Goal: Transaction & Acquisition: Purchase product/service

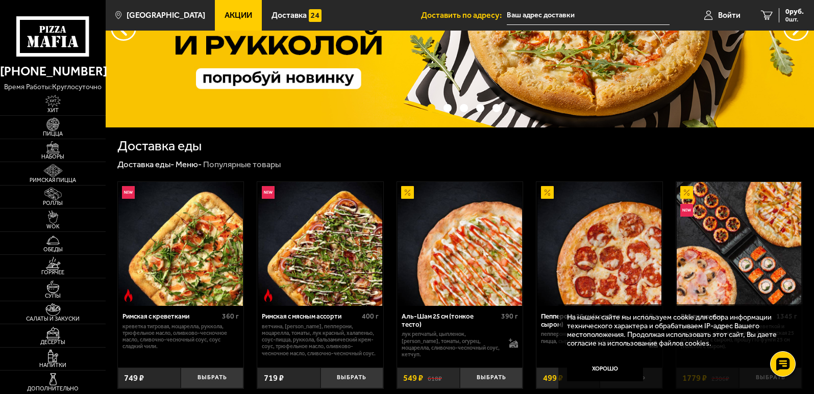
scroll to position [153, 0]
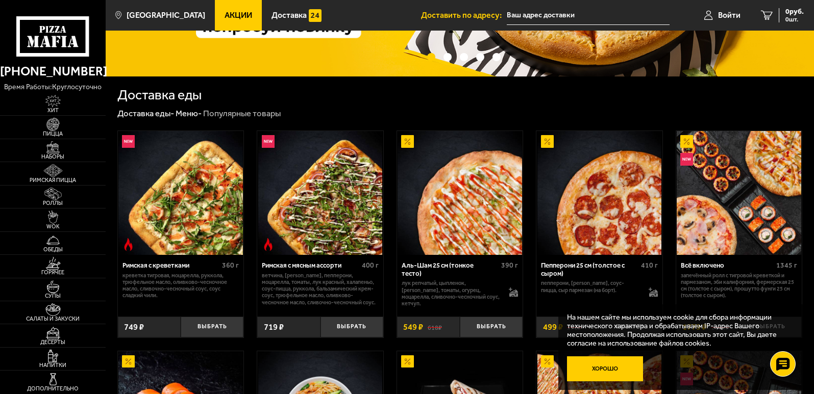
click at [590, 367] on button "Хорошо" at bounding box center [605, 370] width 77 height 26
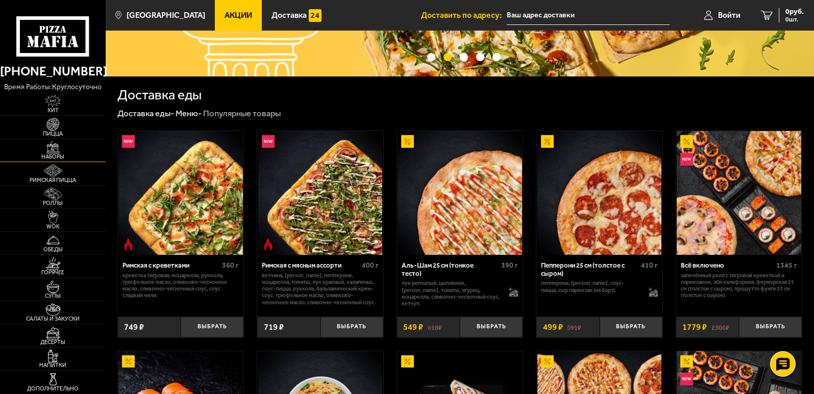
click at [61, 153] on img at bounding box center [53, 147] width 33 height 13
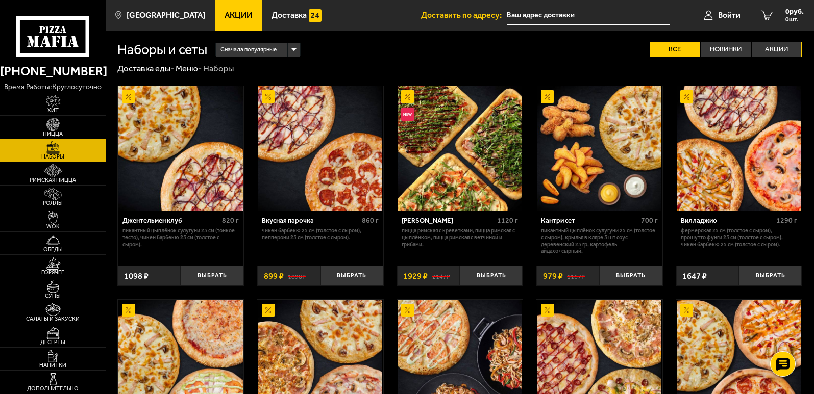
click at [780, 43] on label "Акции" at bounding box center [776, 49] width 50 height 15
click at [0, 0] on input "Акции" at bounding box center [0, 0] width 0 height 0
click at [799, 16] on span "0 шт." at bounding box center [794, 19] width 18 height 6
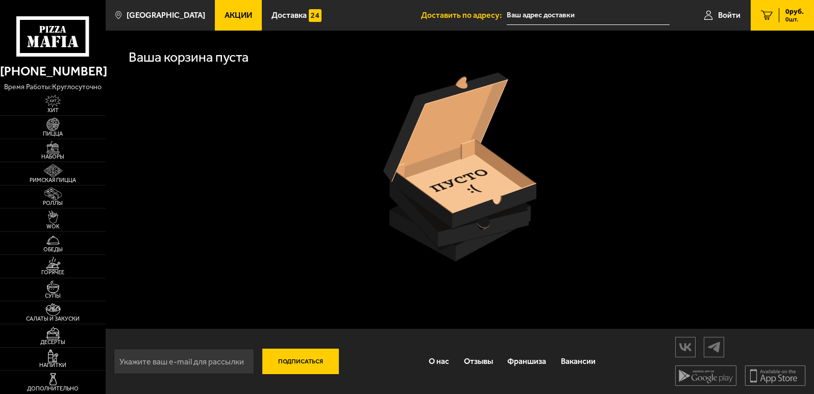
scroll to position [1, 0]
click at [72, 44] on use at bounding box center [75, 41] width 8 height 11
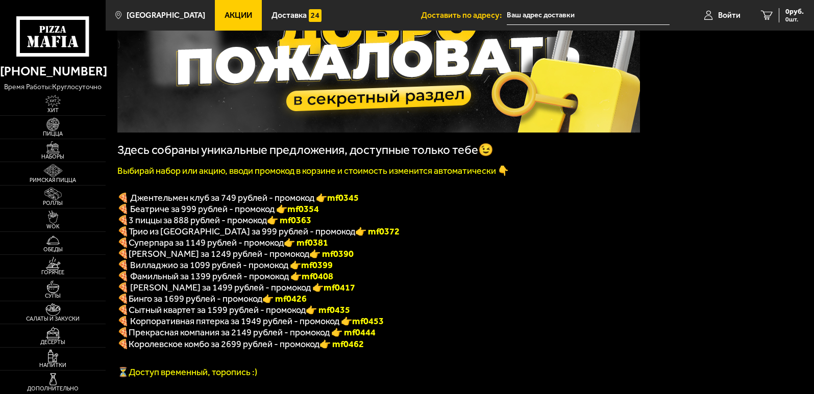
scroll to position [153, 0]
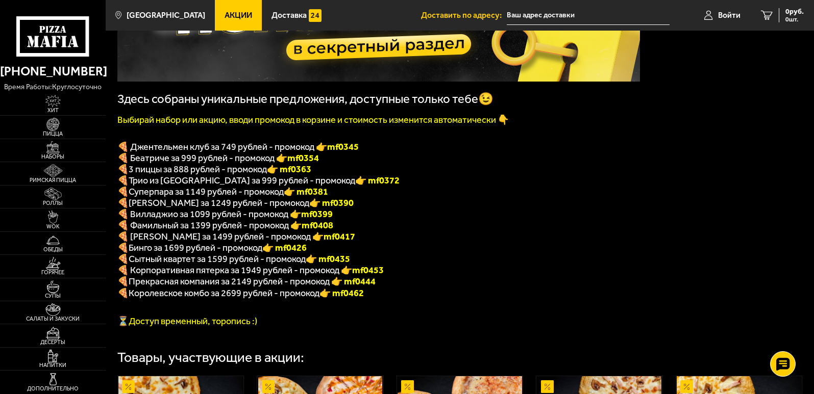
click at [337, 299] on font "👉 mf0462" at bounding box center [341, 293] width 44 height 11
drag, startPoint x: 338, startPoint y: 305, endPoint x: 371, endPoint y: 303, distance: 33.2
click at [371, 299] on p "🍕 Королевское комбо за 2699 рублей - промокод 👉 mf0462" at bounding box center [378, 294] width 522 height 12
copy font "mf0462"
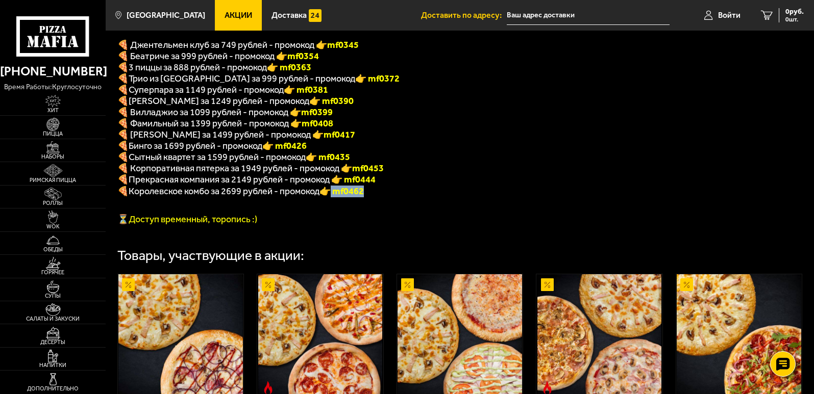
scroll to position [408, 0]
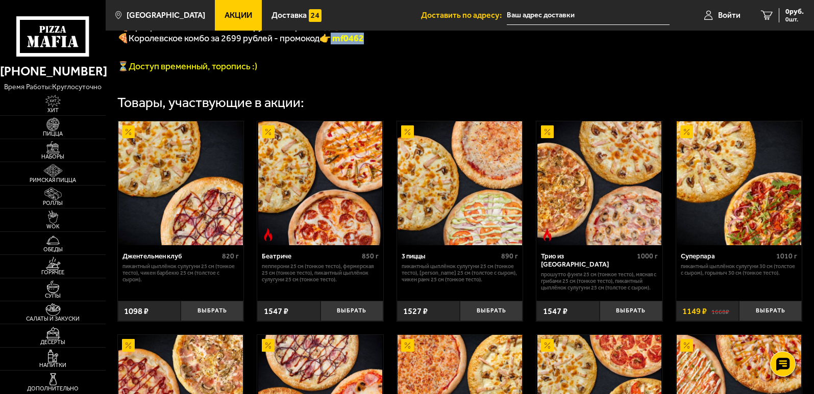
click at [361, 44] on font "👉 mf0462" at bounding box center [341, 38] width 44 height 11
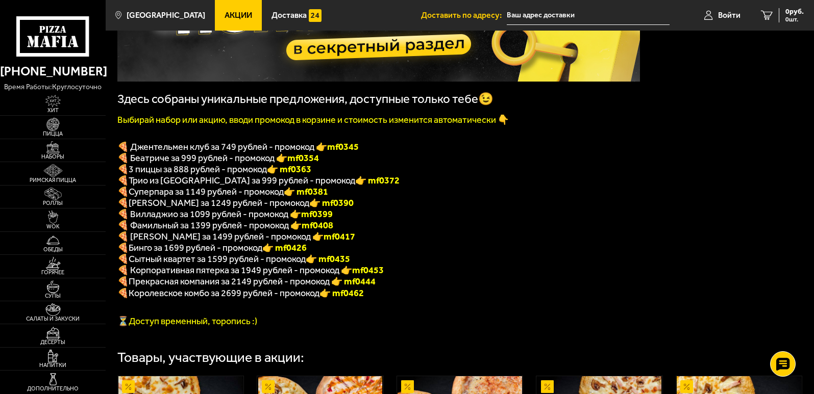
scroll to position [0, 0]
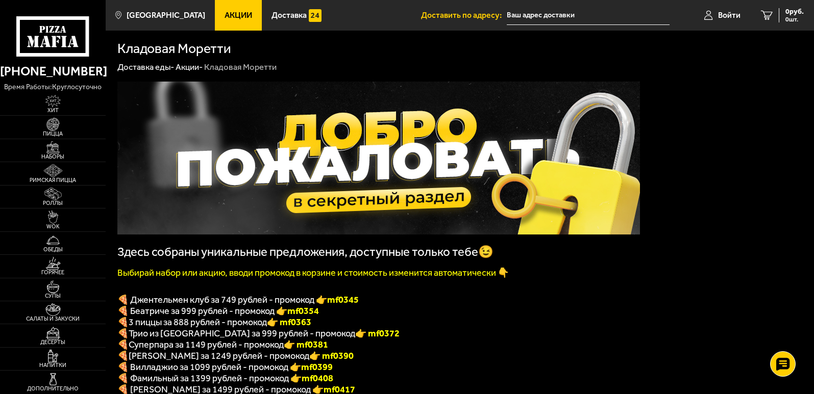
click at [262, 70] on div "Кладовая Моретти" at bounding box center [240, 67] width 72 height 11
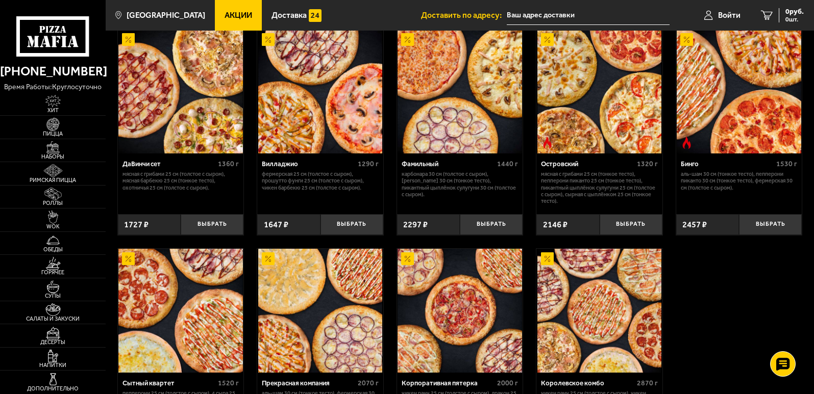
scroll to position [896, 0]
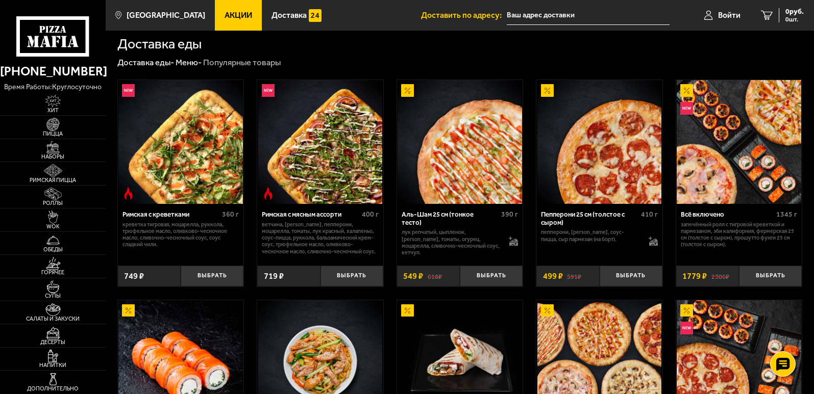
scroll to position [255, 0]
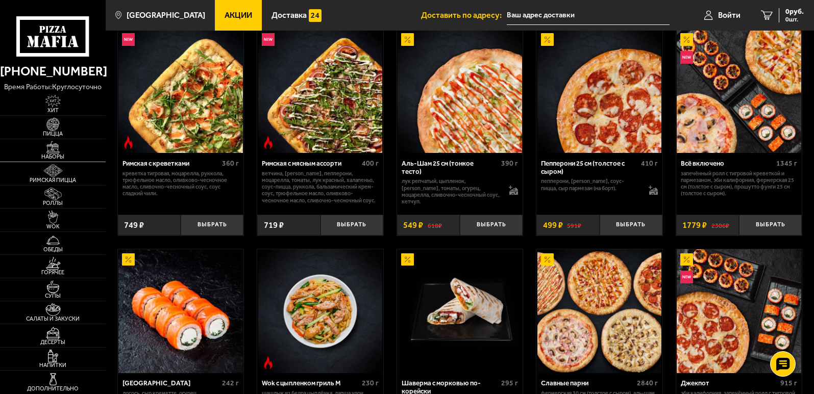
click at [64, 147] on img at bounding box center [53, 147] width 33 height 13
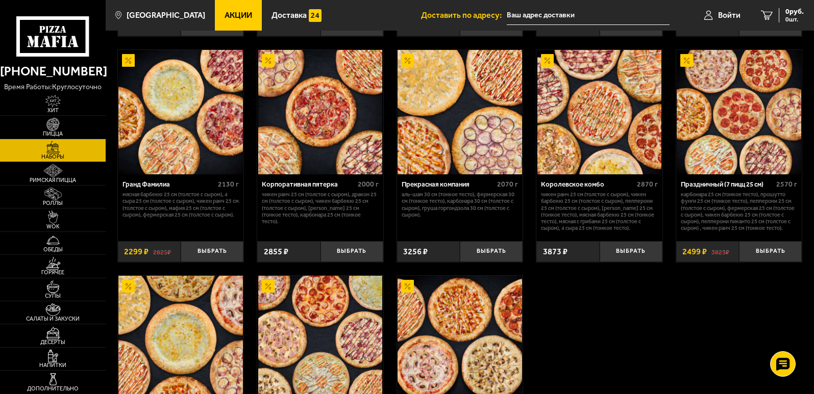
scroll to position [1071, 0]
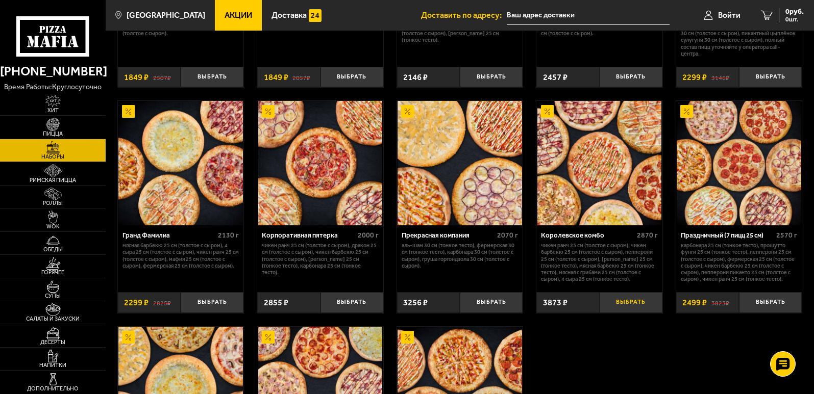
click at [618, 313] on button "Выбрать" at bounding box center [630, 302] width 63 height 21
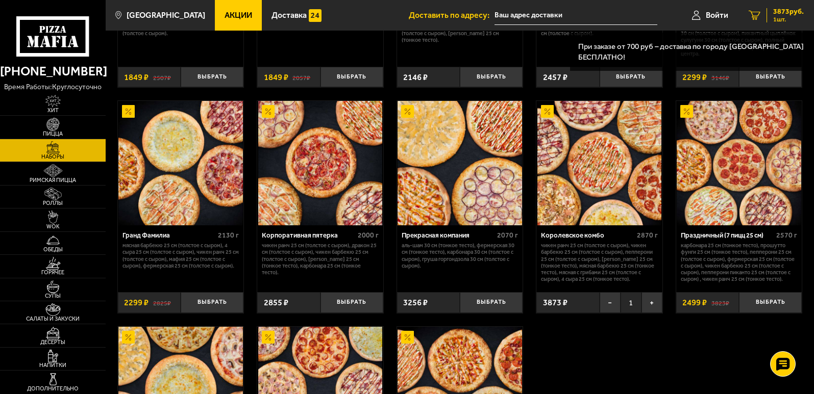
click at [783, 6] on link "1 3873 руб. 1 шт." at bounding box center [775, 15] width 75 height 31
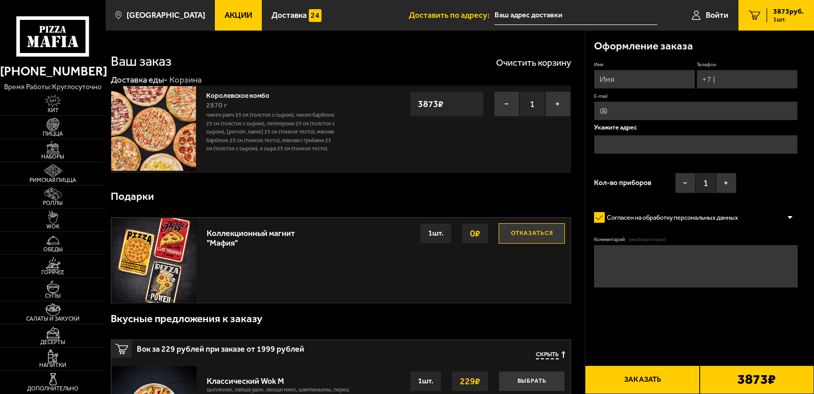
click at [636, 79] on input "Имя" at bounding box center [644, 79] width 101 height 19
type input "Елизавета"
click at [721, 78] on input "Телефон" at bounding box center [746, 79] width 101 height 19
type input "[PHONE_NUMBER]"
click at [636, 110] on input "E-mail" at bounding box center [696, 111] width 204 height 19
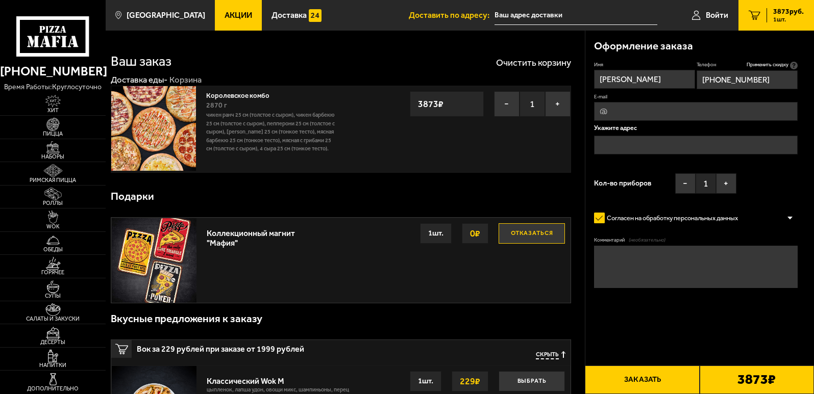
type input "malenko_em@mail.ru"
click at [631, 147] on input "text" at bounding box center [696, 145] width 204 height 19
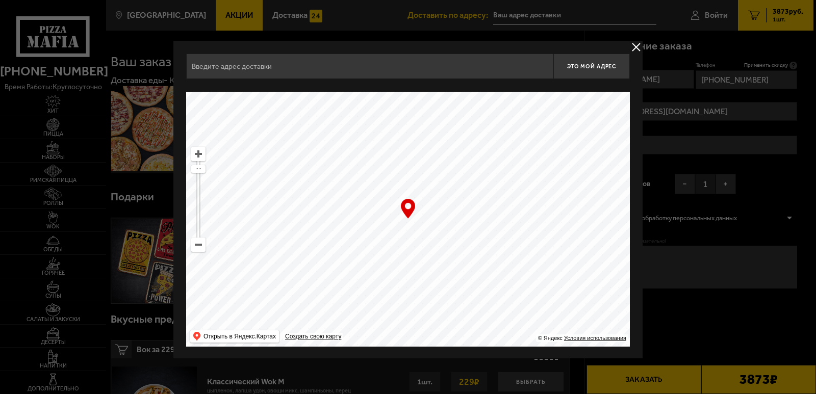
drag, startPoint x: 547, startPoint y: 245, endPoint x: 351, endPoint y: 254, distance: 196.1
click at [357, 254] on ymaps at bounding box center [408, 219] width 444 height 255
drag, startPoint x: 509, startPoint y: 247, endPoint x: 361, endPoint y: 219, distance: 150.7
click at [358, 219] on ymaps at bounding box center [408, 219] width 444 height 255
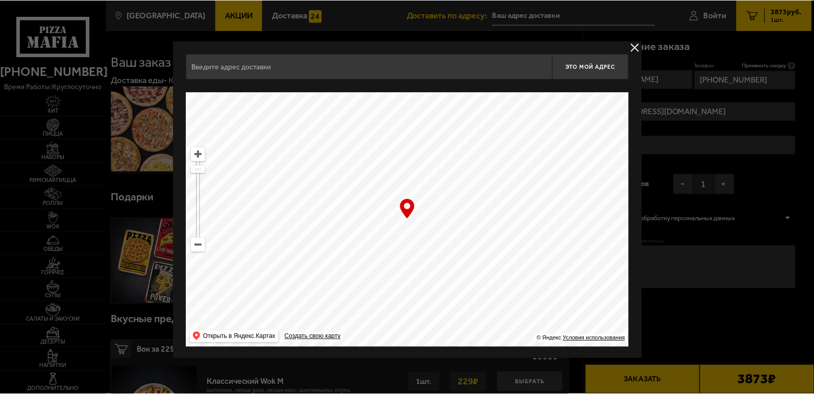
scroll to position [1, 0]
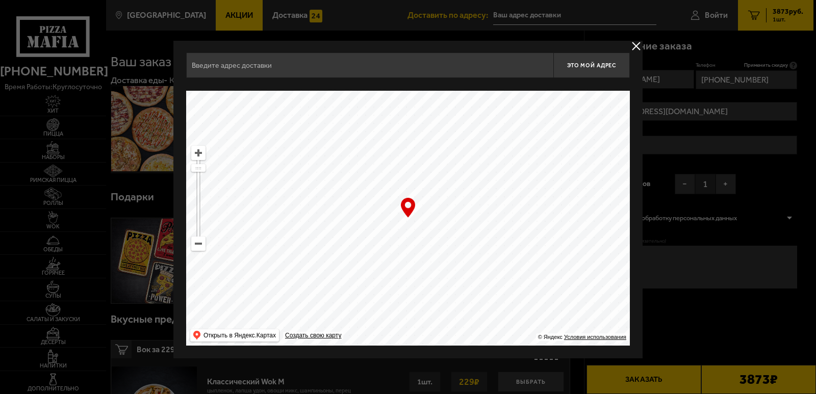
drag, startPoint x: 495, startPoint y: 221, endPoint x: 351, endPoint y: 164, distance: 154.6
click at [350, 164] on ymaps at bounding box center [408, 218] width 444 height 255
type input "улица Жуковского, 6"
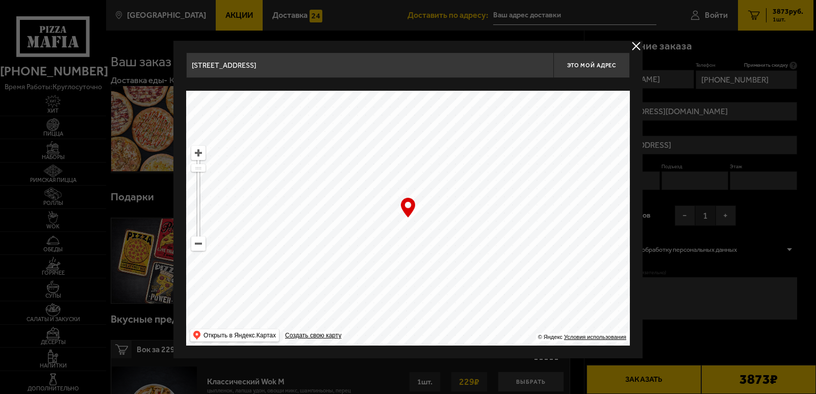
drag, startPoint x: 464, startPoint y: 253, endPoint x: 271, endPoint y: 243, distance: 193.1
click at [271, 243] on ymaps at bounding box center [408, 218] width 444 height 255
type input "Виленский переулок, 2"
drag, startPoint x: 457, startPoint y: 173, endPoint x: 382, endPoint y: 236, distance: 97.1
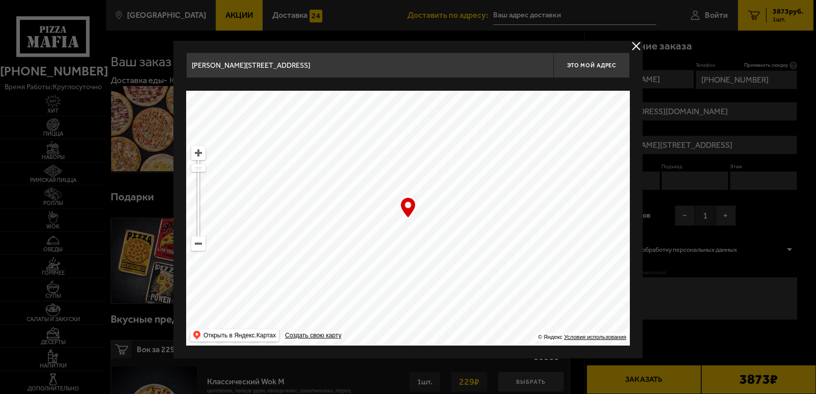
click at [386, 236] on ymaps at bounding box center [408, 218] width 444 height 255
type input "Кирочная улица, 41В"
drag, startPoint x: 477, startPoint y: 292, endPoint x: 522, endPoint y: 136, distance: 161.9
click at [521, 145] on ymaps at bounding box center [408, 218] width 444 height 255
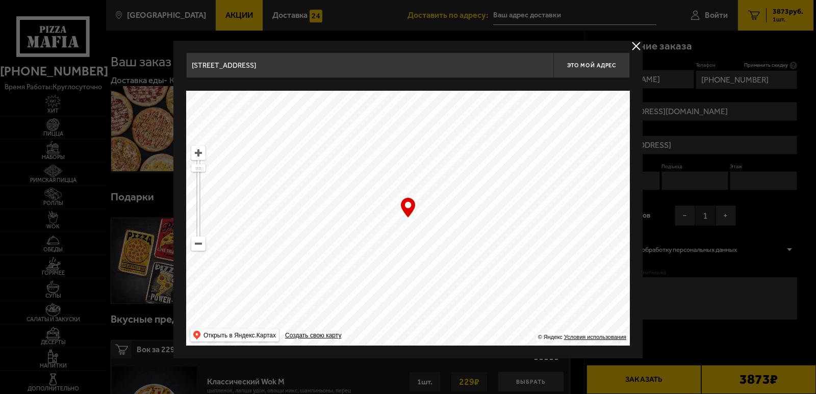
drag, startPoint x: 462, startPoint y: 247, endPoint x: 471, endPoint y: 147, distance: 99.8
click at [471, 148] on ymaps at bounding box center [408, 218] width 444 height 255
type input "6-я Советская улица, 9"
type input "Невский проспект, 105"
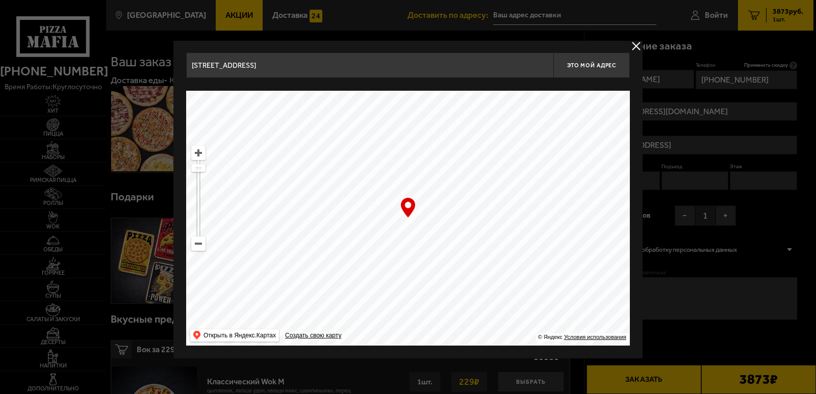
type input "Невский проспект, 105"
drag, startPoint x: 455, startPoint y: 255, endPoint x: 283, endPoint y: 228, distance: 174.4
click at [294, 226] on ymaps at bounding box center [408, 218] width 444 height 255
drag, startPoint x: 547, startPoint y: 234, endPoint x: 349, endPoint y: 250, distance: 198.1
click at [352, 252] on ymaps at bounding box center [408, 218] width 444 height 255
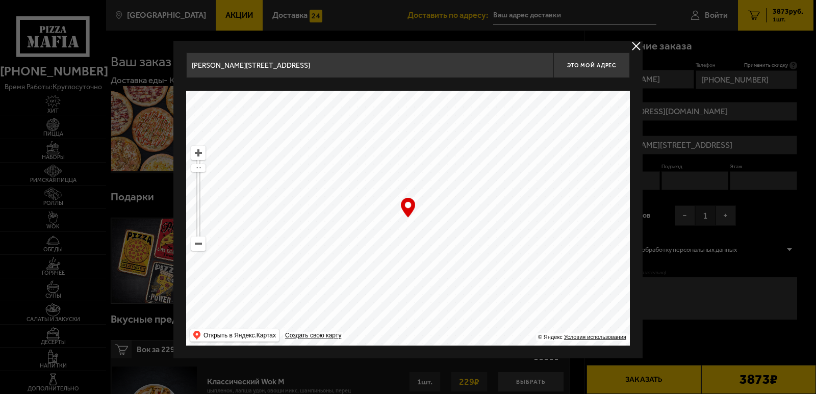
type input "Малоохтинский проспект, 80/2"
drag, startPoint x: 572, startPoint y: 218, endPoint x: 377, endPoint y: 268, distance: 200.7
click at [377, 268] on ymaps at bounding box center [408, 218] width 444 height 255
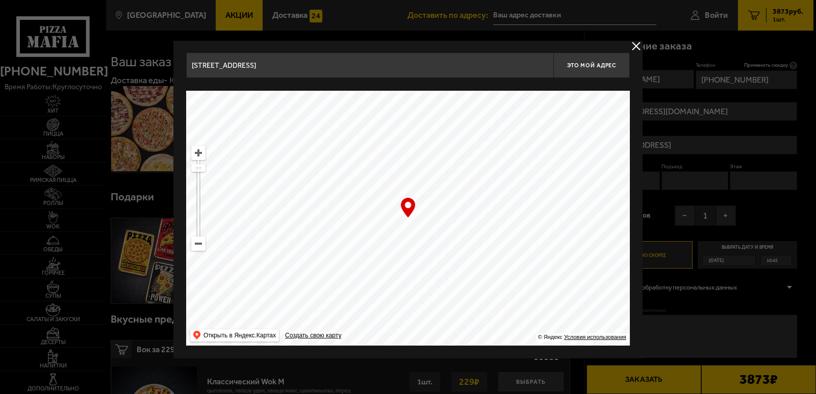
drag, startPoint x: 532, startPoint y: 204, endPoint x: 472, endPoint y: 301, distance: 113.8
click at [472, 301] on ymaps at bounding box center [408, 218] width 444 height 255
type input "Перевозный переулок, 21"
type input "Заневский проспект, 30к2"
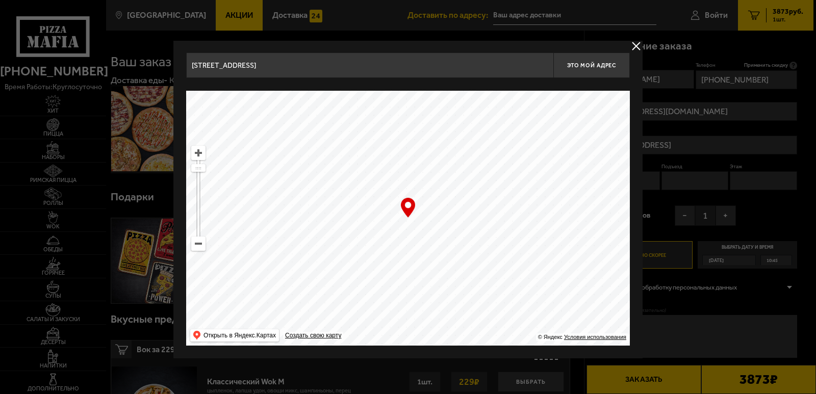
type input "Заневский проспект, 30к2"
drag, startPoint x: 531, startPoint y: 229, endPoint x: 245, endPoint y: 261, distance: 287.5
click at [245, 261] on ymaps at bounding box center [408, 218] width 444 height 255
drag, startPoint x: 490, startPoint y: 193, endPoint x: 366, endPoint y: 273, distance: 147.9
click at [358, 277] on ymaps at bounding box center [408, 218] width 444 height 255
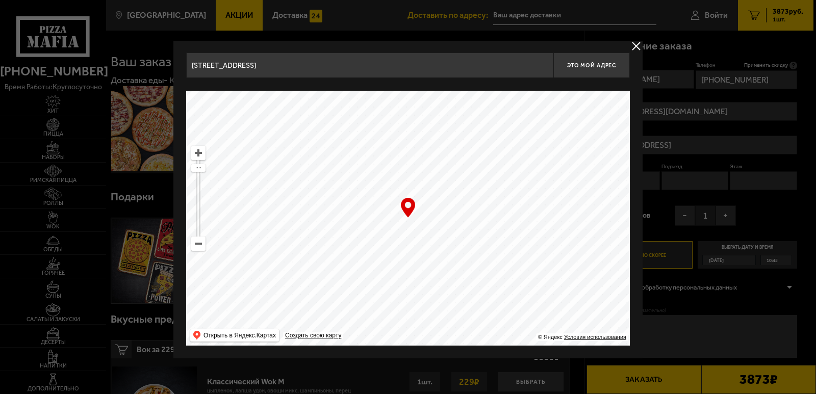
type input "Заневский проспект, 42"
drag, startPoint x: 514, startPoint y: 203, endPoint x: 462, endPoint y: 246, distance: 68.1
click at [462, 246] on ymaps at bounding box center [408, 218] width 444 height 255
type input "площадь [PERSON_NAME][STREET_ADDRESS]"
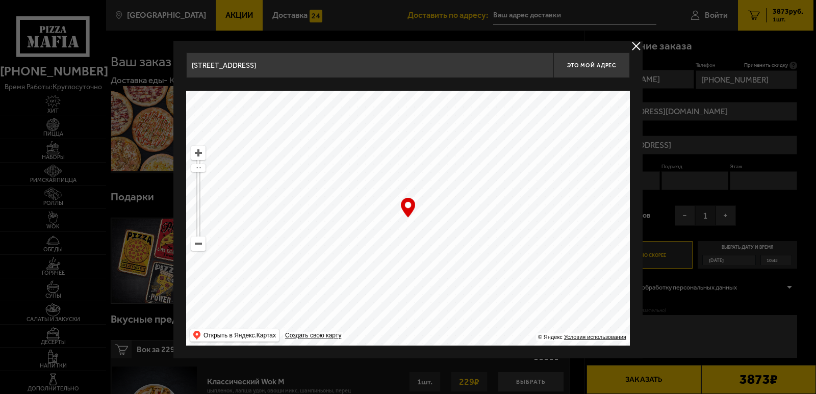
type input "площадь [PERSON_NAME][STREET_ADDRESS]"
click at [605, 68] on span "Это мой адрес" at bounding box center [591, 65] width 49 height 7
type input "Россия, Санкт-Петербург, площадь Карла Фаберже, 8Б"
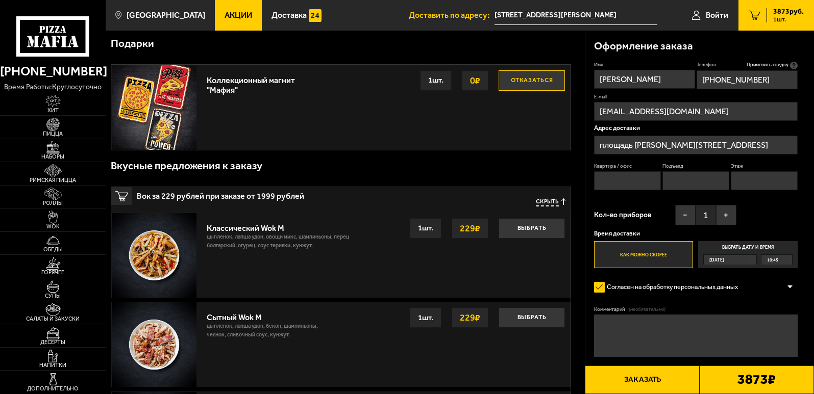
scroll to position [0, 0]
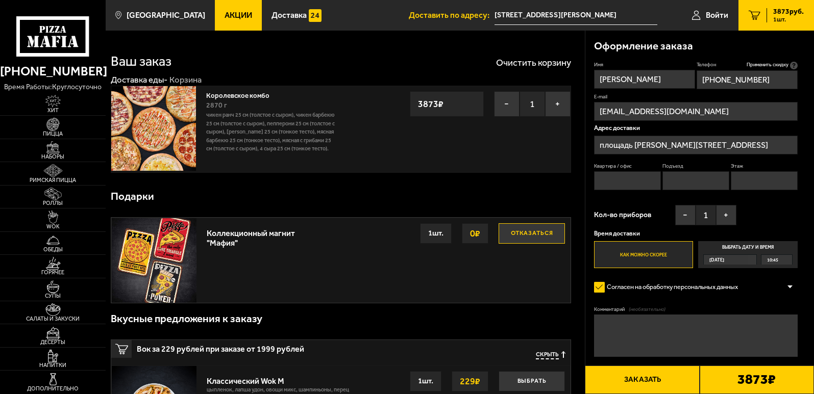
click at [618, 177] on input "Квартира / офис" at bounding box center [627, 180] width 67 height 19
click at [677, 174] on input "Подъезд" at bounding box center [695, 180] width 67 height 19
click at [749, 174] on input "Этаж" at bounding box center [763, 180] width 67 height 19
click at [629, 212] on span "Кол-во приборов" at bounding box center [622, 215] width 57 height 7
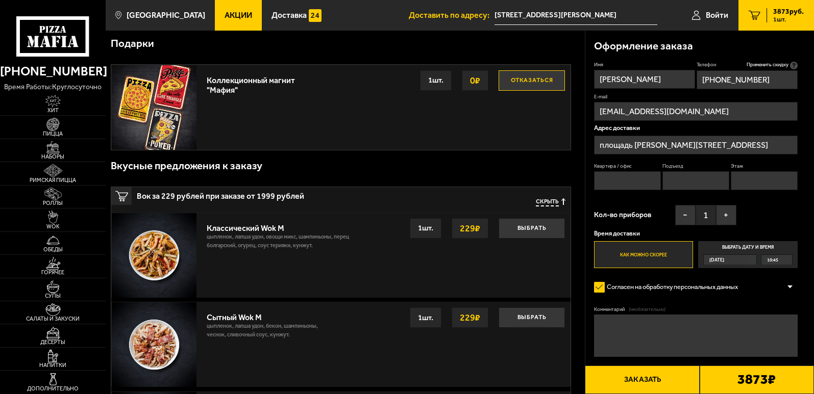
scroll to position [102, 0]
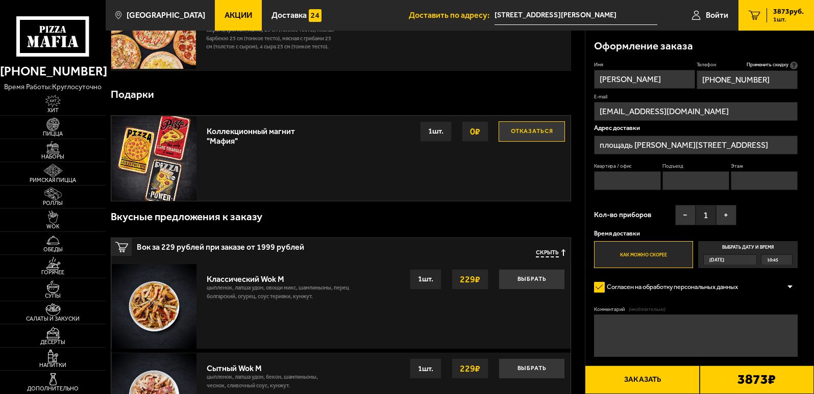
click at [630, 337] on textarea "Комментарий (необязательно)" at bounding box center [696, 336] width 204 height 42
type textarea "БЦ Золотая долина. Вход со стороны проспекта Энергетиков. Позвоните за 10 минут…"
click at [736, 261] on div "Сегодня" at bounding box center [725, 260] width 44 height 10
click at [0, 0] on input "Выбрать дату и время Сегодня 10:45" at bounding box center [0, 0] width 0 height 0
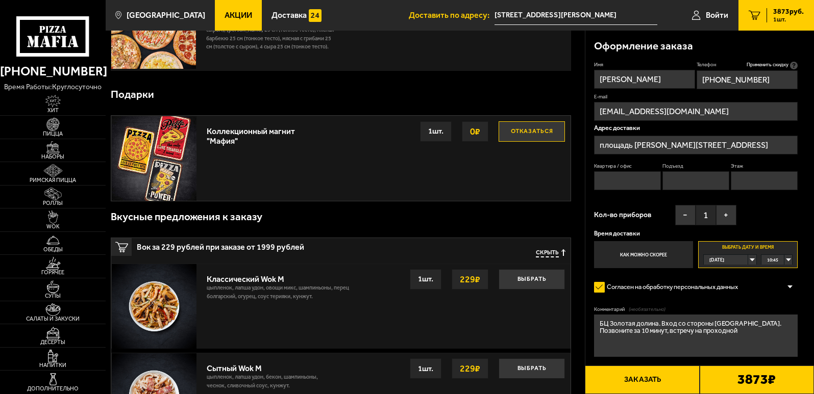
click at [744, 247] on label "Выбрать дату и время Сегодня 10:45" at bounding box center [747, 254] width 99 height 27
click at [788, 262] on div "10:45" at bounding box center [776, 260] width 31 height 10
click at [778, 332] on span "15:45" at bounding box center [772, 329] width 11 height 10
click at [625, 218] on span "Кол-во приборов" at bounding box center [622, 215] width 57 height 7
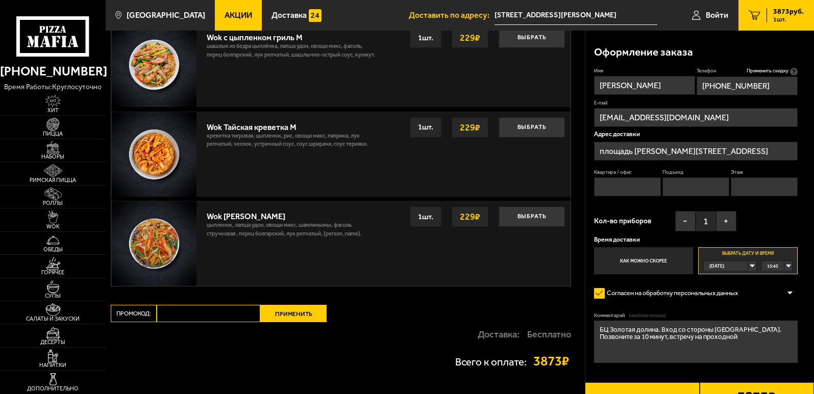
scroll to position [698, 0]
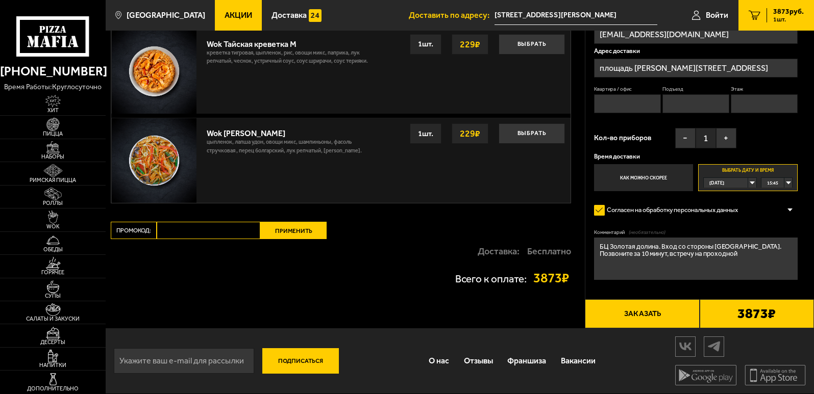
click at [221, 229] on input "Промокод:" at bounding box center [209, 230] width 104 height 17
paste input "mf0462"
type input "mf0462"
click at [299, 229] on button "Применить" at bounding box center [293, 230] width 66 height 17
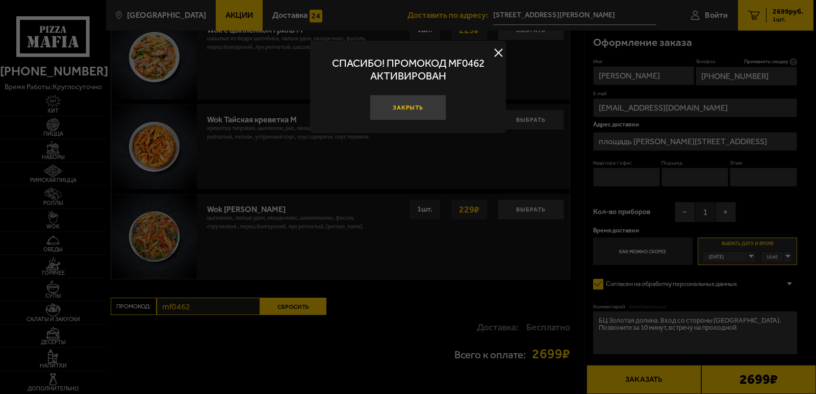
click at [426, 110] on button "Закрыть" at bounding box center [408, 108] width 77 height 26
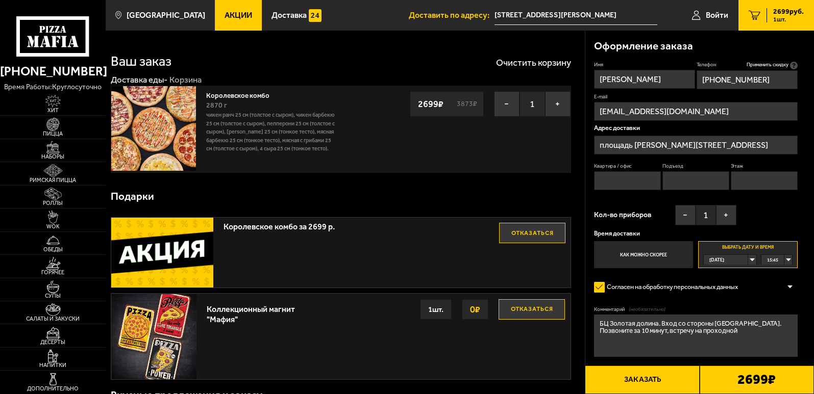
scroll to position [153, 0]
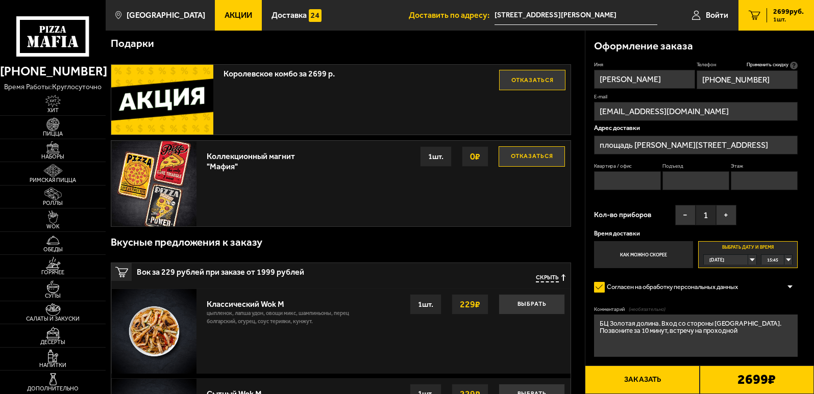
click at [647, 375] on button "Заказать" at bounding box center [642, 380] width 114 height 29
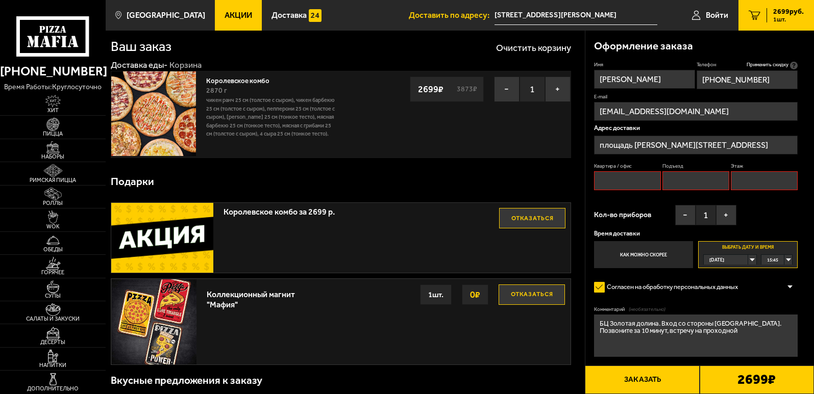
scroll to position [0, 0]
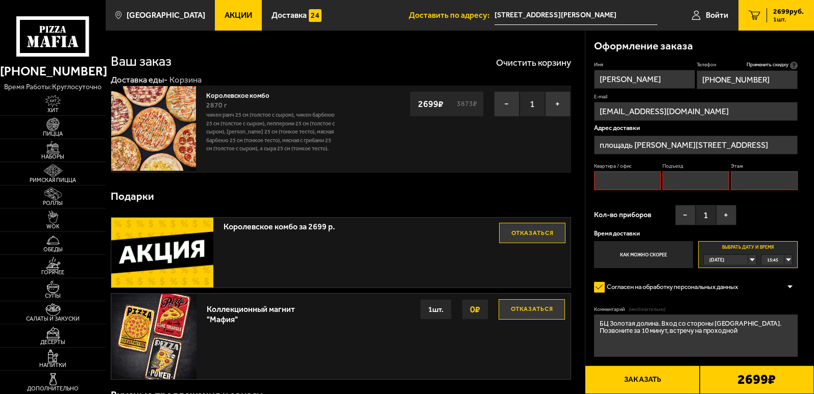
click at [604, 181] on input "Квартира / офис" at bounding box center [627, 180] width 67 height 19
type input "1"
click at [712, 184] on input "Подъезд" at bounding box center [695, 180] width 67 height 19
type input "1"
click at [757, 183] on input "Этаж" at bounding box center [763, 180] width 67 height 19
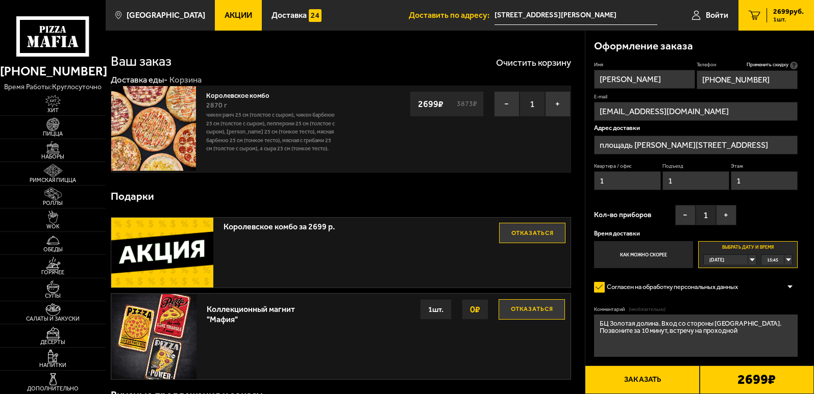
type input "1"
click at [659, 386] on button "Заказать" at bounding box center [642, 380] width 114 height 29
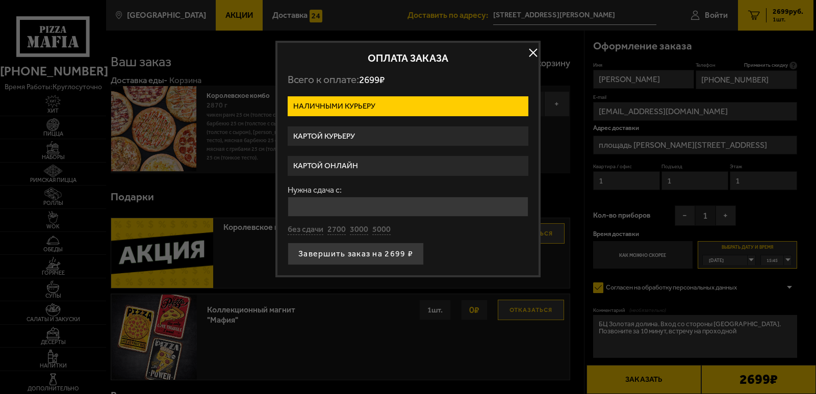
click at [350, 136] on label "Картой курьеру" at bounding box center [408, 137] width 241 height 20
click at [0, 0] on input "Картой курьеру" at bounding box center [0, 0] width 0 height 0
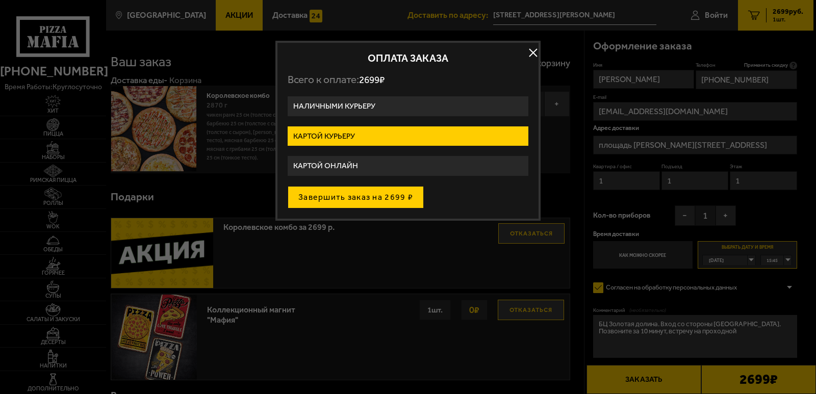
click at [345, 201] on button "Завершить заказ на 2699 ₽" at bounding box center [356, 197] width 136 height 22
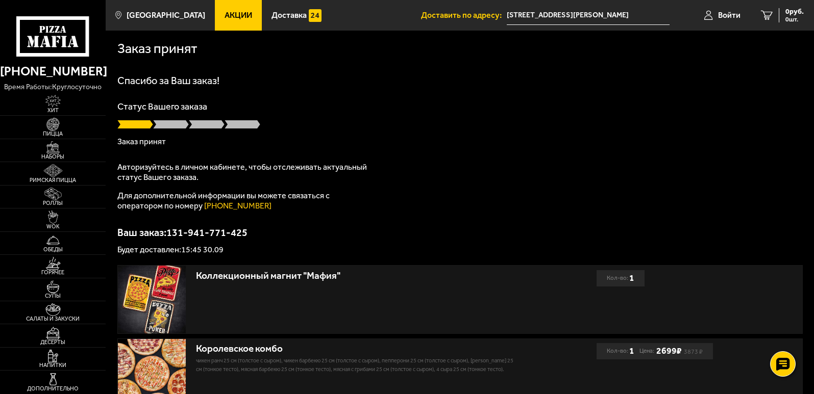
click at [140, 146] on p "Заказ принят" at bounding box center [459, 142] width 685 height 8
click at [713, 13] on link "Войти" at bounding box center [722, 15] width 57 height 31
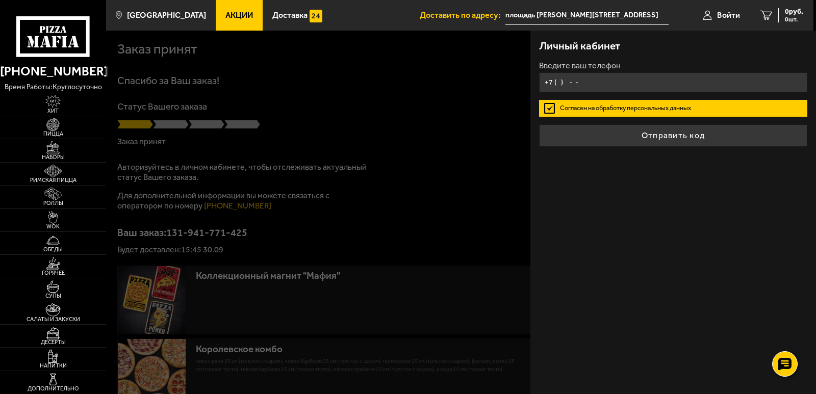
click at [595, 78] on input "+7 ( ) - -" at bounding box center [673, 82] width 269 height 20
type input "[PHONE_NUMBER]"
click at [629, 152] on div "Личный кабинет Введите ваш телефон [PHONE_NUMBER] Согласен на обработку персона…" at bounding box center [674, 213] width 286 height 364
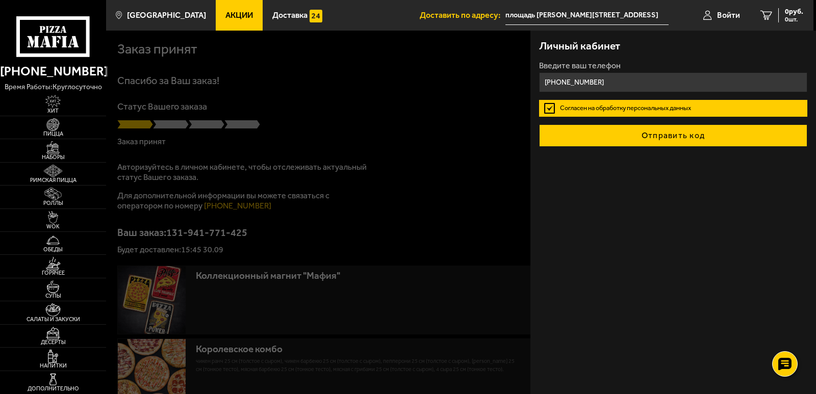
click at [632, 143] on button "Отправить код" at bounding box center [673, 135] width 269 height 22
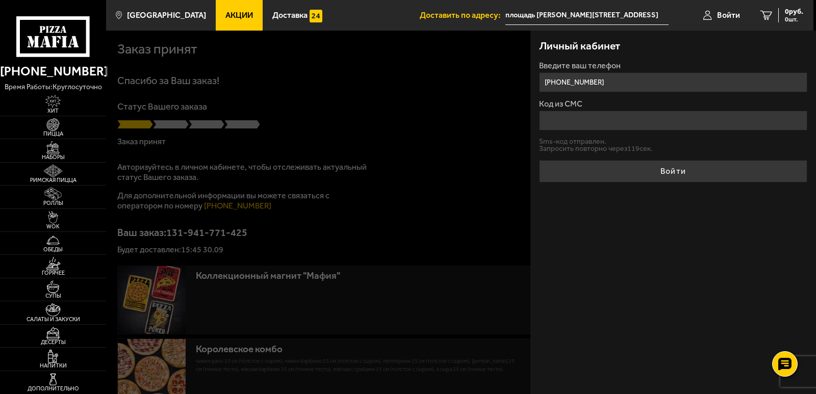
click at [571, 119] on input "Код из СМС" at bounding box center [673, 121] width 269 height 20
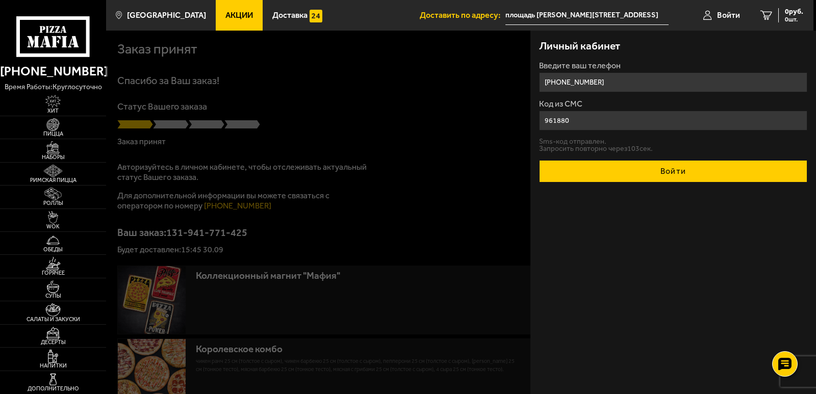
type input "961880"
click at [621, 164] on button "Войти" at bounding box center [673, 171] width 269 height 22
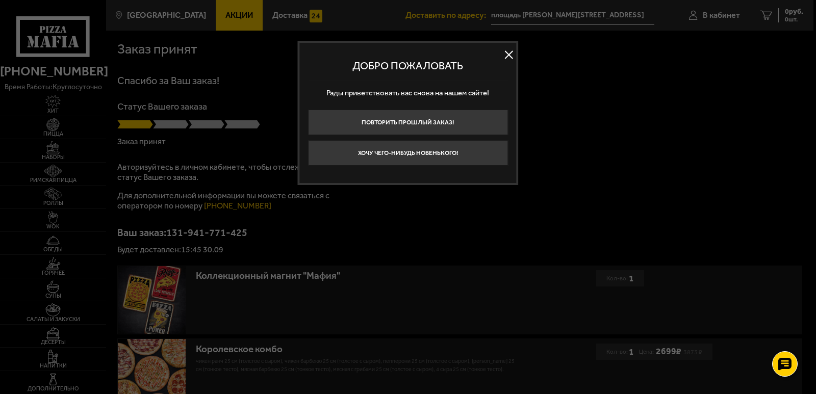
click at [512, 51] on button at bounding box center [508, 54] width 15 height 15
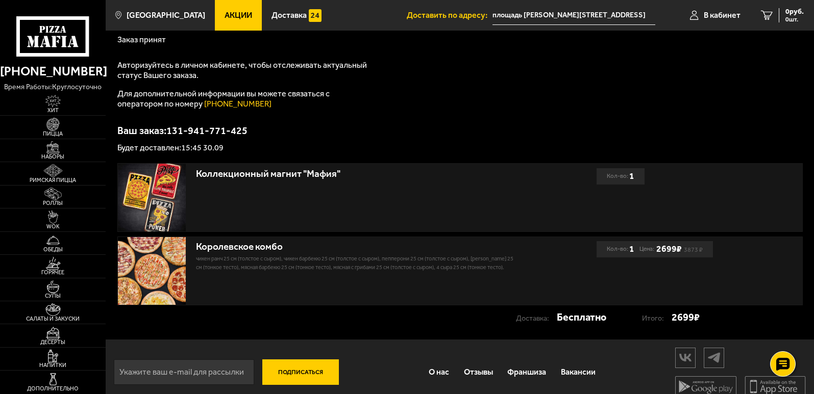
scroll to position [114, 0]
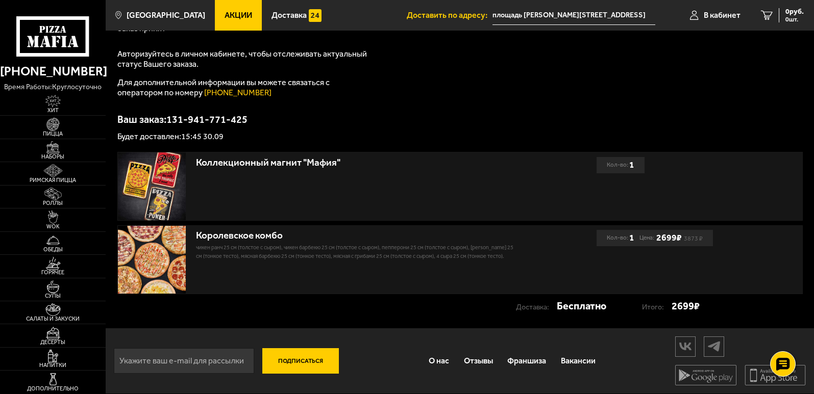
click at [567, 308] on strong "Бесплатно" at bounding box center [581, 306] width 49 height 16
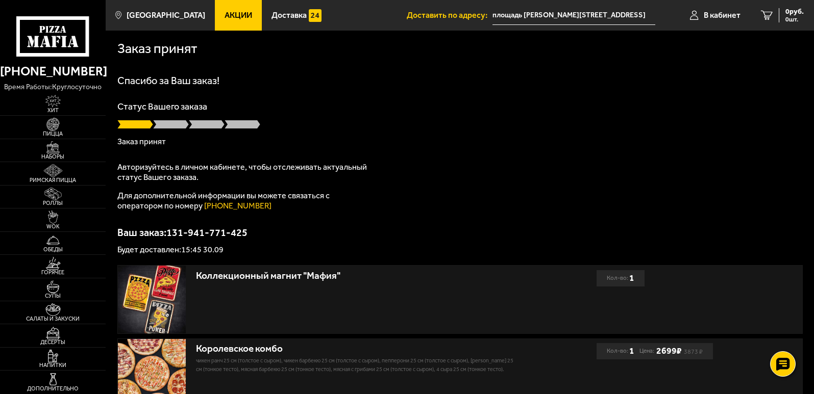
click at [300, 178] on p "Авторизуйтесь в личном кабинете, чтобы отслеживать актуальный статус Вашего зак…" at bounding box center [244, 172] width 255 height 20
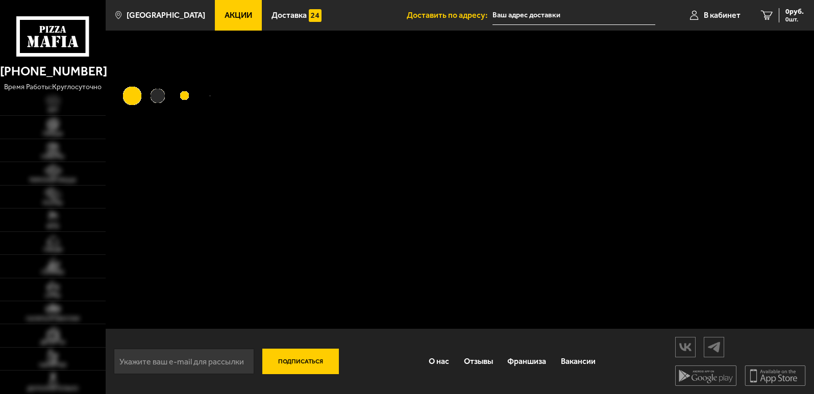
type input "площадь [PERSON_NAME][STREET_ADDRESS]"
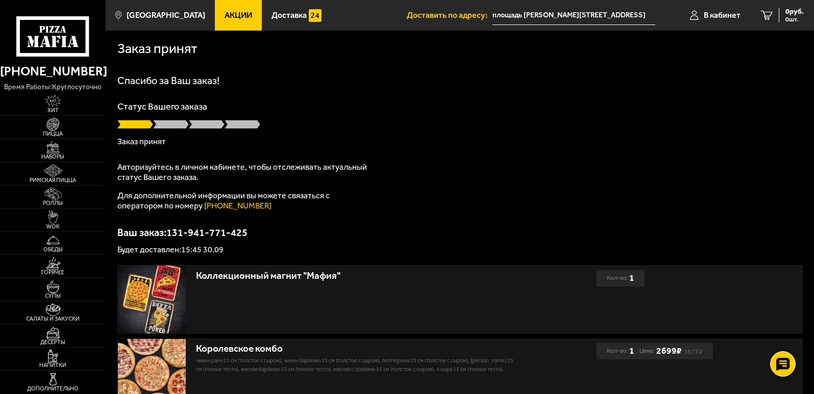
click at [308, 200] on p "Для дополнительной информации вы можете связаться с оператором по номеру [PHONE…" at bounding box center [244, 201] width 255 height 20
click at [342, 165] on p "Авторизуйтесь в личном кабинете, чтобы отслеживать актуальный статус Вашего зак…" at bounding box center [244, 172] width 255 height 20
